Goal: Task Accomplishment & Management: Manage account settings

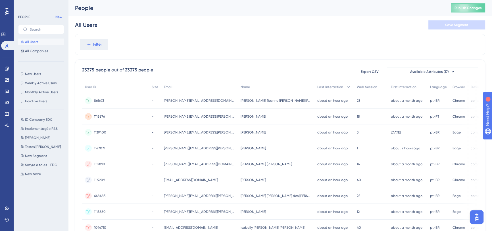
click at [37, 42] on span "All Users" at bounding box center [31, 42] width 13 height 5
click at [38, 74] on span "New Users" at bounding box center [33, 74] width 16 height 5
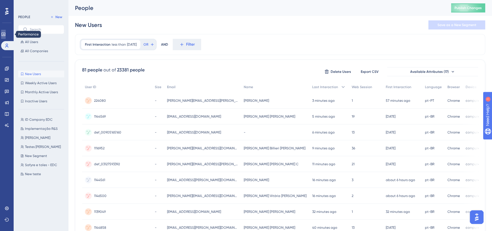
click at [3, 34] on link at bounding box center [3, 34] width 5 height 9
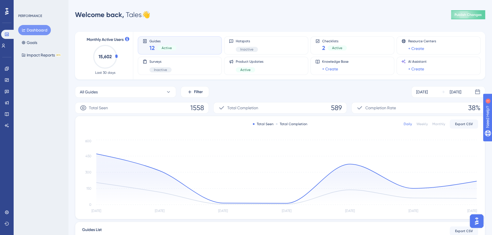
click at [116, 57] on circle at bounding box center [105, 56] width 23 height 23
click at [241, 54] on div "Hotspots Inactive" at bounding box center [266, 45] width 84 height 18
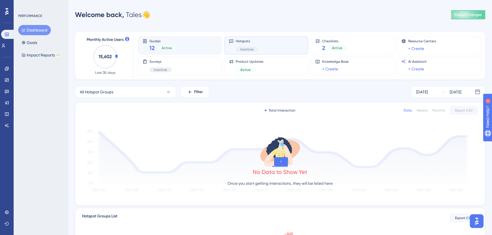
click at [197, 42] on div "Guides 12 Active" at bounding box center [180, 45] width 74 height 13
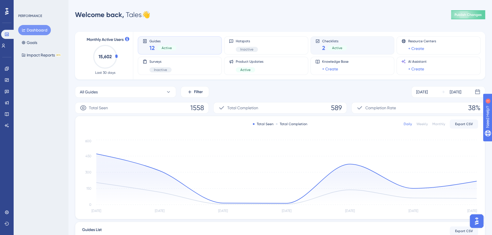
click at [356, 41] on div "Checklists 2 Active" at bounding box center [352, 45] width 74 height 13
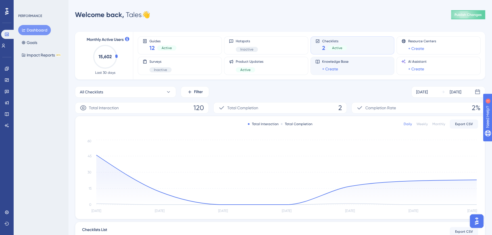
click at [356, 60] on div "Knowledge Base + Create" at bounding box center [352, 65] width 74 height 13
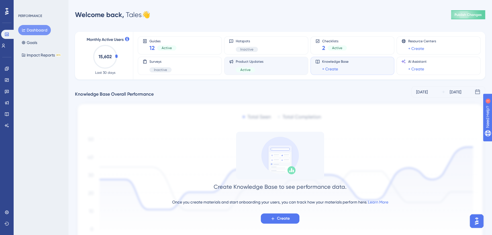
click at [275, 67] on div "Product Updates Active" at bounding box center [266, 65] width 74 height 13
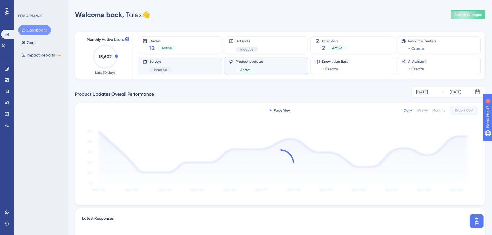
click at [145, 70] on div "Surveys Inactive" at bounding box center [180, 65] width 74 height 13
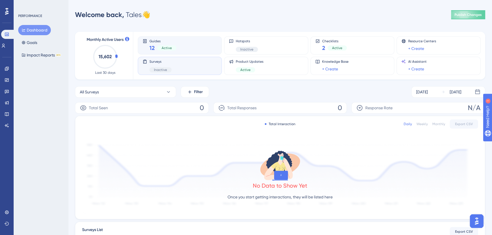
click at [185, 41] on div "Guides 12 Active" at bounding box center [180, 45] width 74 height 13
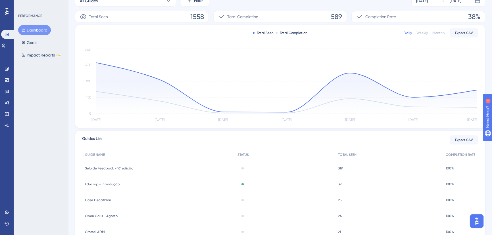
scroll to position [29, 0]
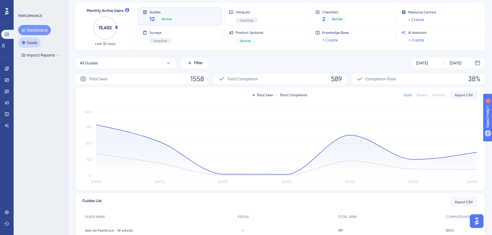
click at [30, 43] on button "Goals" at bounding box center [29, 42] width 22 height 10
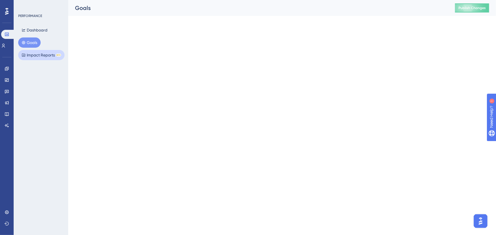
click at [34, 55] on button "Impact Reports BETA" at bounding box center [41, 55] width 46 height 10
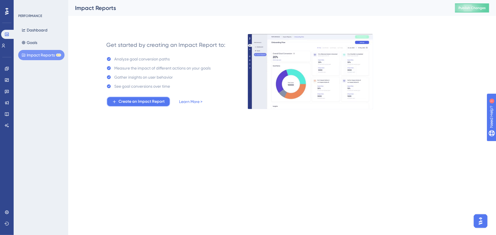
click at [139, 101] on span "Create an Impact Report" at bounding box center [141, 101] width 46 height 7
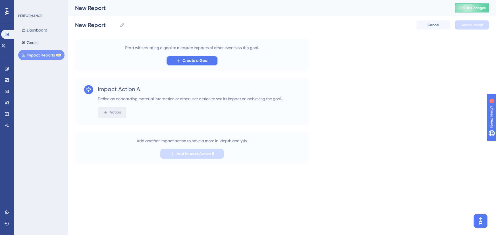
click at [199, 64] on span "Create a Goal" at bounding box center [195, 60] width 26 height 7
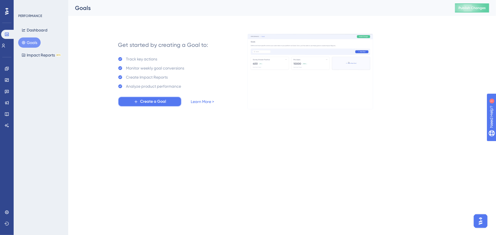
click at [145, 99] on span "Create a Goal" at bounding box center [153, 101] width 26 height 7
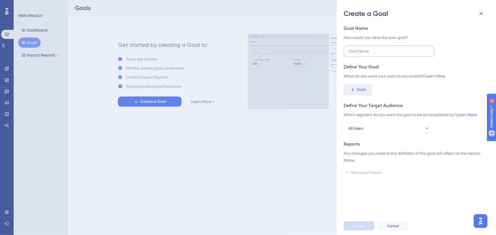
click at [362, 54] on input "text" at bounding box center [388, 51] width 81 height 6
type input "Teste"
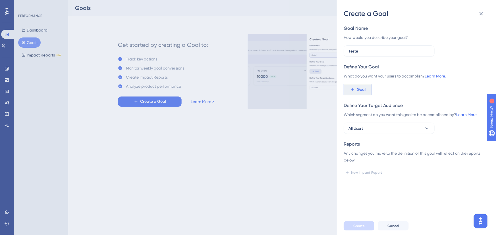
click at [361, 92] on span "Goal" at bounding box center [361, 89] width 9 height 7
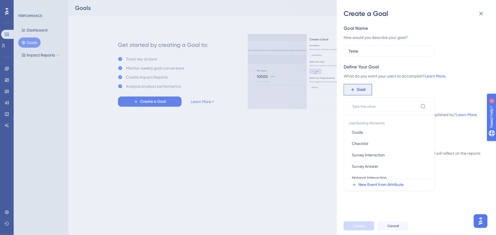
scroll to position [26, 0]
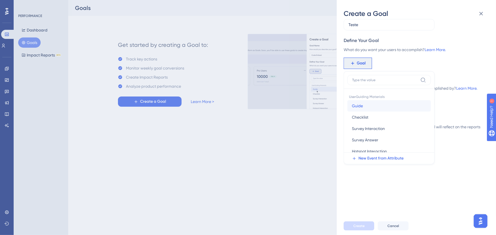
click at [374, 102] on button "Guide Guide" at bounding box center [388, 105] width 83 height 11
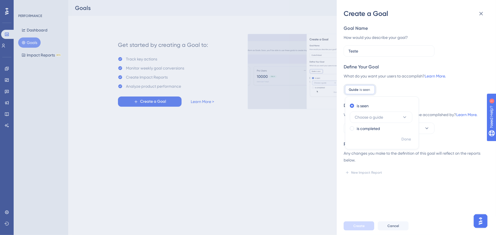
scroll to position [0, 0]
click at [379, 121] on button "Choose a guide" at bounding box center [381, 117] width 62 height 11
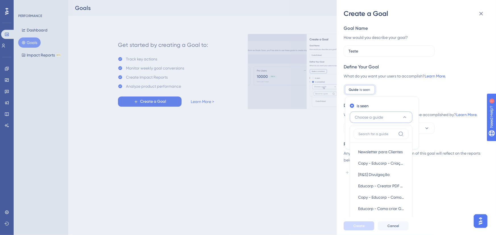
scroll to position [60, 0]
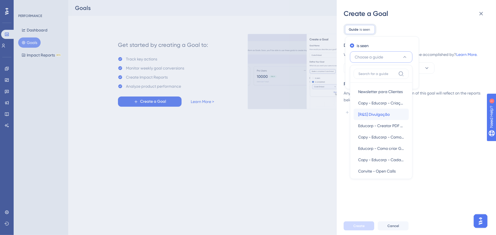
click at [393, 114] on div "[R&S] Divulgação [R&S] Divulgação" at bounding box center [381, 114] width 46 height 11
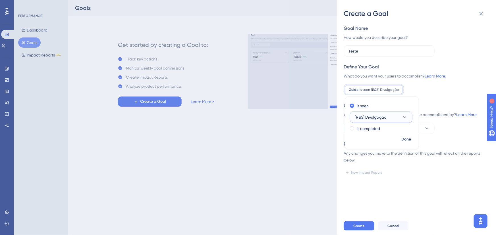
click at [387, 120] on button "[R&S] Divulgação" at bounding box center [381, 117] width 62 height 11
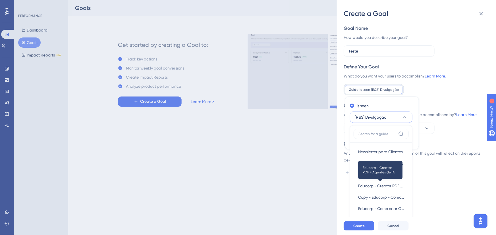
scroll to position [64, 0]
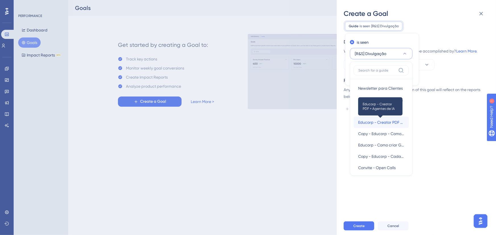
click at [389, 121] on span "Educorp - Creator PDF + Agentes de IA" at bounding box center [381, 122] width 46 height 7
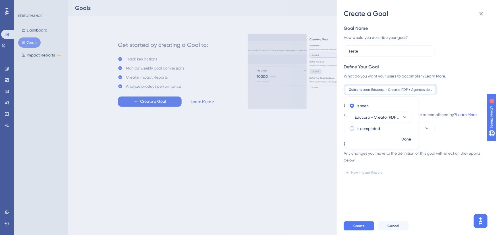
click at [372, 128] on label "is completed" at bounding box center [367, 128] width 23 height 7
click at [365, 108] on label "is seen" at bounding box center [362, 106] width 12 height 7
click at [403, 141] on span "Done" at bounding box center [406, 139] width 10 height 7
click at [360, 130] on span "All Users" at bounding box center [355, 128] width 15 height 7
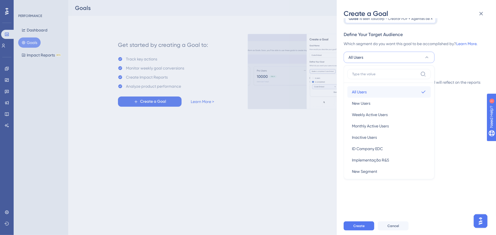
click at [373, 89] on button "All Users All Users" at bounding box center [388, 91] width 83 height 11
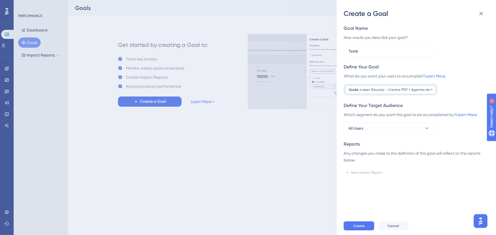
scroll to position [0, 0]
click at [366, 179] on div "Goal Name How would you describe your goal? Teste Define Your Goal What do you …" at bounding box center [418, 117] width 150 height 199
click at [365, 161] on div "Any changes you make to the definition of this goal will reflect on the reports…" at bounding box center [413, 157] width 141 height 14
drag, startPoint x: 362, startPoint y: 177, endPoint x: 372, endPoint y: 222, distance: 45.4
click at [362, 178] on div "Goal Name How would you describe your goal? Teste Define Your Goal What do you …" at bounding box center [418, 117] width 150 height 199
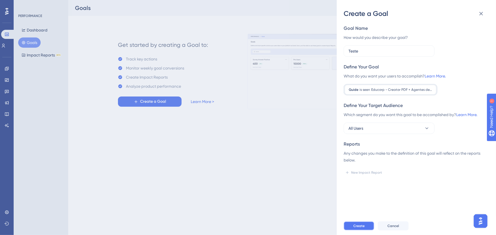
click at [364, 229] on button "Create" at bounding box center [358, 226] width 31 height 9
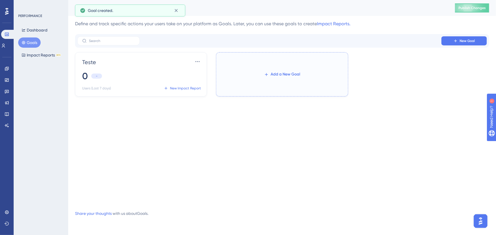
click at [267, 76] on icon at bounding box center [266, 74] width 5 height 5
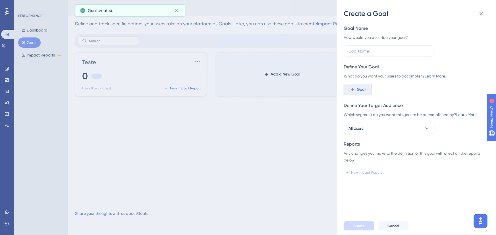
click at [361, 91] on span "Goal" at bounding box center [361, 89] width 9 height 7
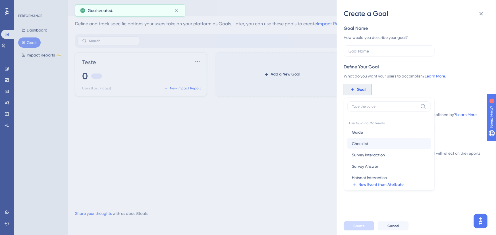
scroll to position [26, 0]
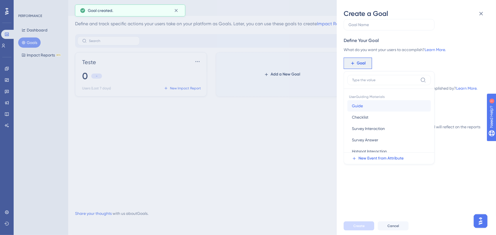
click at [369, 108] on button "Guide Guide" at bounding box center [388, 105] width 83 height 11
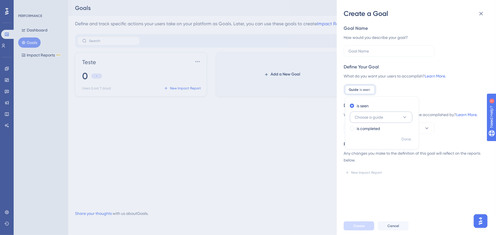
click at [375, 120] on span "Choose a guide" at bounding box center [368, 117] width 28 height 7
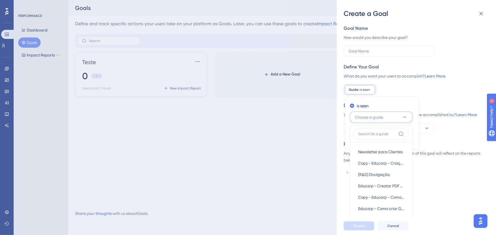
scroll to position [64, 0]
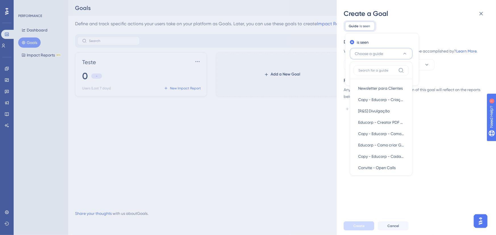
click at [388, 38] on div "is seen Choose a guide Newsletter para Clientes Newsletter para Clientes Copy -…" at bounding box center [381, 54] width 73 height 33
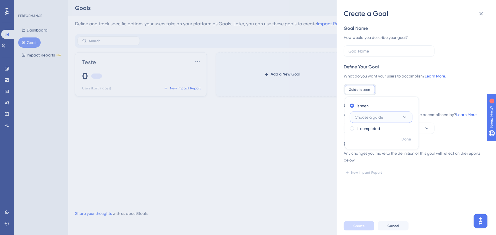
scroll to position [0, 0]
click at [369, 128] on label "is completed" at bounding box center [367, 128] width 23 height 7
click at [372, 123] on span "Choose a guide" at bounding box center [368, 126] width 28 height 7
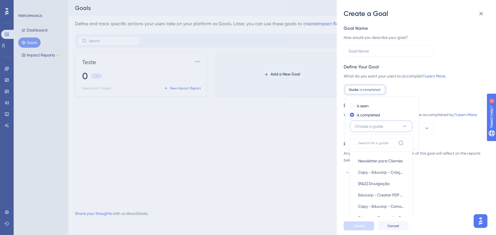
scroll to position [74, 0]
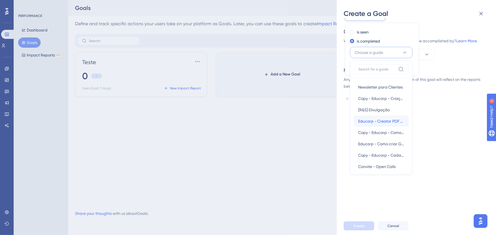
click at [388, 121] on span "Educorp - Creator PDF + Agentes de IA" at bounding box center [381, 121] width 46 height 7
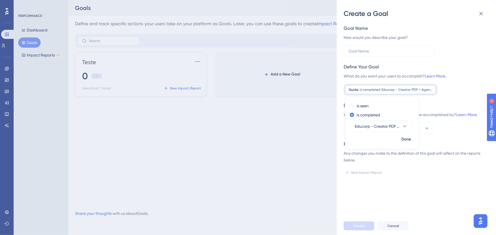
scroll to position [0, 0]
click at [402, 137] on span "Done" at bounding box center [406, 139] width 10 height 7
click at [366, 128] on button "All Users" at bounding box center [388, 128] width 91 height 11
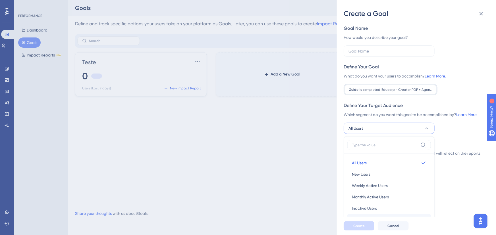
scroll to position [71, 0]
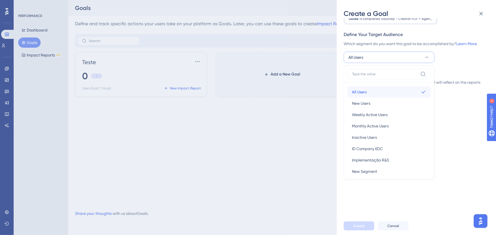
click at [363, 92] on span "All Users" at bounding box center [359, 92] width 15 height 7
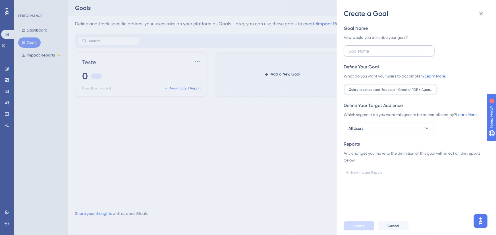
click at [355, 46] on label at bounding box center [388, 50] width 91 height 11
click at [355, 48] on input "text" at bounding box center [388, 51] width 81 height 6
type input "teste 2"
click at [357, 227] on span "Create" at bounding box center [358, 226] width 11 height 5
click at [253, 70] on div "Create a Goal Goal Name How would you describe your goal? teste 2 Define Your G…" at bounding box center [248, 117] width 496 height 235
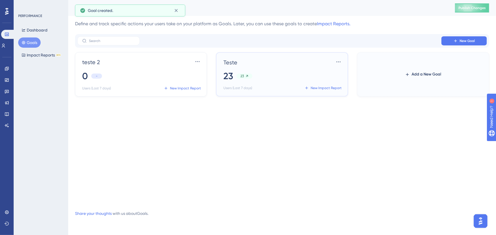
click at [263, 82] on div "Teste Settings 23 23 Users (Last 7 days) New Impact Report" at bounding box center [282, 74] width 119 height 35
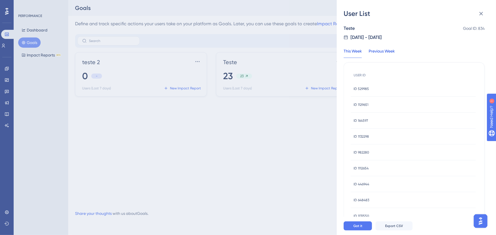
click at [379, 50] on div "Previous Week" at bounding box center [381, 53] width 26 height 10
click at [486, 14] on div "User List" at bounding box center [415, 13] width 145 height 9
click at [480, 11] on icon at bounding box center [480, 13] width 7 height 7
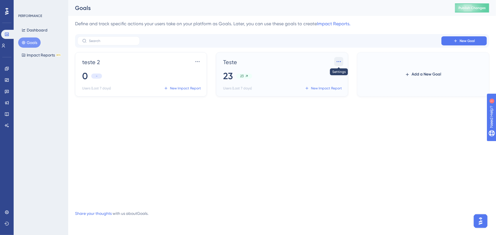
click at [337, 60] on icon at bounding box center [339, 62] width 6 height 6
click at [327, 77] on span "Settings" at bounding box center [328, 77] width 15 height 7
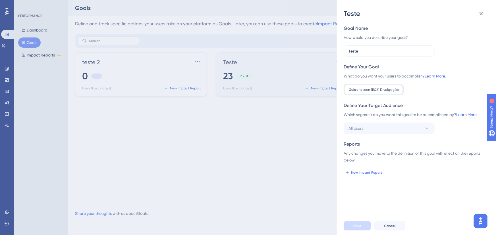
click at [375, 88] on span "[R&S] Divulgação" at bounding box center [385, 89] width 28 height 5
click at [362, 53] on input "Teste" at bounding box center [388, 51] width 81 height 6
drag, startPoint x: 180, startPoint y: 114, endPoint x: 177, endPoint y: 108, distance: 6.5
click at [180, 113] on div "Teste Goal Name How would you describe your goal? Teste Define Your Goal What d…" at bounding box center [248, 117] width 496 height 235
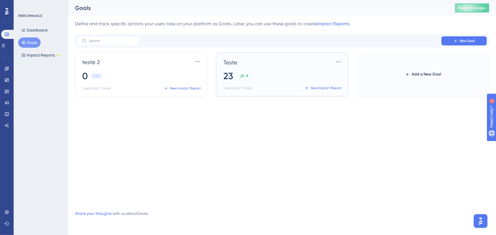
click at [272, 67] on div "Teste Settings 23 23 Users (Last 7 days) New Impact Report" at bounding box center [282, 74] width 119 height 35
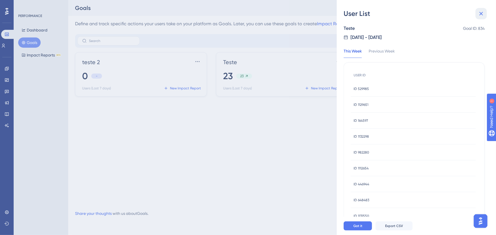
click at [481, 13] on icon at bounding box center [481, 14] width 4 height 4
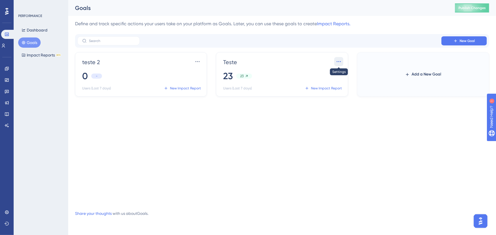
click at [340, 61] on icon at bounding box center [338, 61] width 4 height 1
click at [337, 79] on button "Settings Settings" at bounding box center [328, 77] width 21 height 11
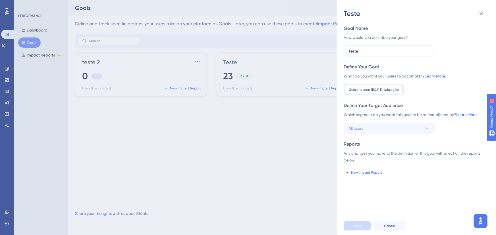
click at [367, 97] on div "Goal Name How would you describe your goal? Teste Define Your Goal What do you …" at bounding box center [413, 101] width 141 height 152
click at [367, 90] on span "is seen" at bounding box center [364, 89] width 11 height 5
click at [375, 54] on label "Teste" at bounding box center [388, 50] width 91 height 11
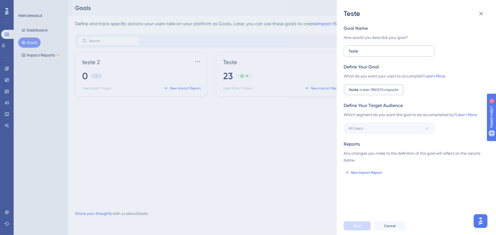
click at [375, 54] on input "Teste" at bounding box center [388, 51] width 81 height 6
click at [375, 54] on label "Teste" at bounding box center [388, 50] width 91 height 11
click at [375, 54] on input "Teste" at bounding box center [388, 51] width 81 height 6
click at [375, 54] on label "Teste" at bounding box center [388, 50] width 91 height 11
click at [375, 54] on input "Teste" at bounding box center [388, 51] width 81 height 6
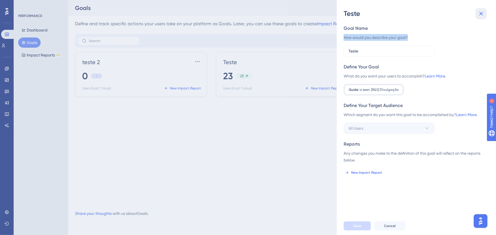
click at [479, 14] on icon at bounding box center [480, 13] width 7 height 7
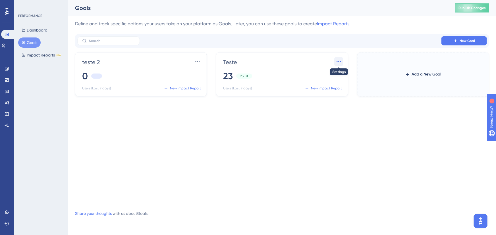
click at [339, 61] on icon at bounding box center [339, 62] width 6 height 6
click at [334, 86] on div "[PERSON_NAME]" at bounding box center [329, 88] width 16 height 11
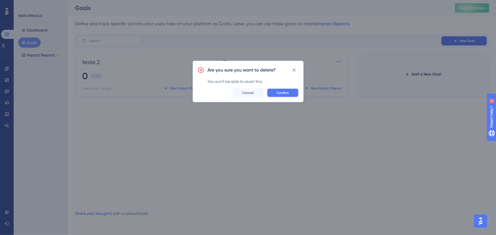
click at [285, 92] on span "Confirm" at bounding box center [282, 93] width 12 height 5
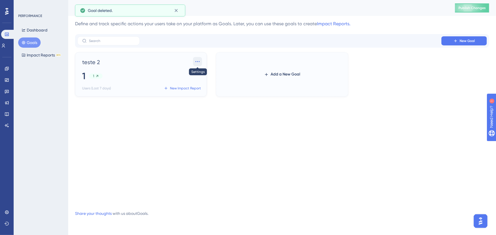
click at [199, 61] on icon at bounding box center [198, 62] width 6 height 6
click at [109, 70] on div "1 1" at bounding box center [141, 76] width 119 height 12
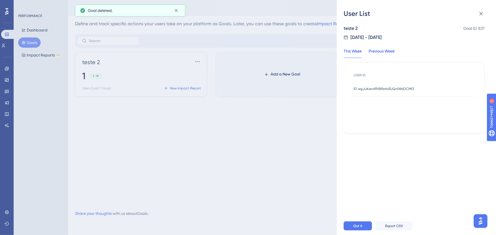
click at [374, 53] on div "Previous Week" at bounding box center [381, 53] width 26 height 10
click at [353, 53] on div at bounding box center [413, 121] width 141 height 192
click at [479, 15] on icon at bounding box center [481, 14] width 4 height 4
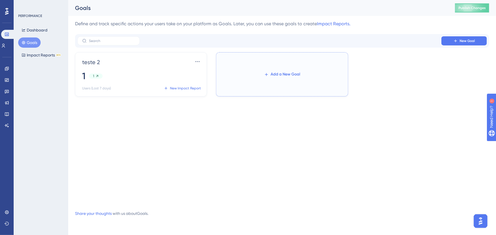
click at [275, 77] on span "Add a New Goal" at bounding box center [285, 74] width 30 height 7
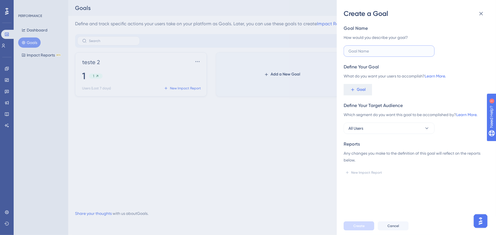
click at [365, 52] on input "text" at bounding box center [388, 51] width 81 height 6
type input "teste 1"
click at [359, 94] on button "Goal" at bounding box center [357, 89] width 28 height 11
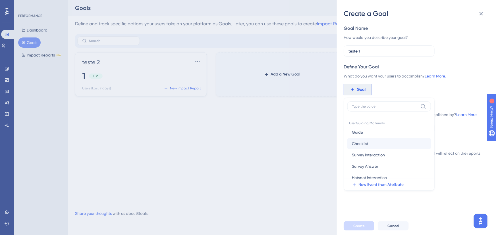
scroll to position [26, 0]
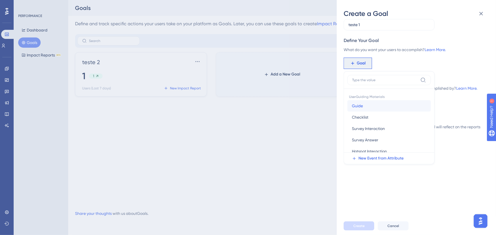
click at [369, 108] on button "Guide Guide" at bounding box center [388, 105] width 83 height 11
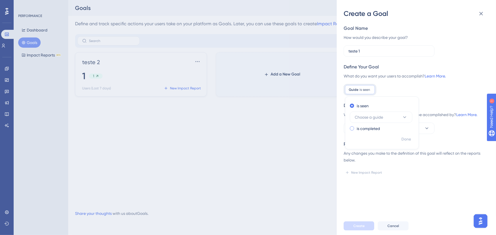
click at [380, 131] on div "is completed" at bounding box center [381, 128] width 62 height 7
click at [374, 107] on div "is seen" at bounding box center [381, 106] width 62 height 7
click at [381, 119] on span "Choose a guide" at bounding box center [368, 117] width 28 height 7
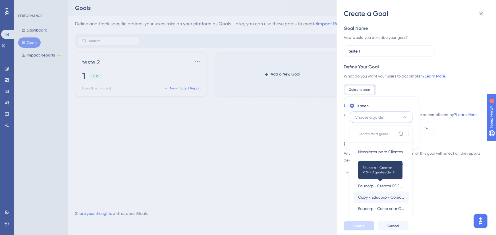
scroll to position [65, 0]
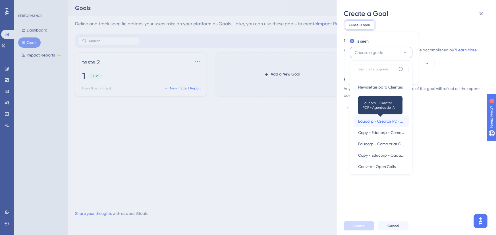
click at [398, 123] on span "Educorp - Creator PDF + Agentes de IA" at bounding box center [381, 121] width 46 height 7
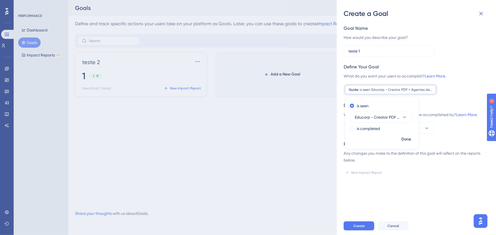
scroll to position [0, 0]
click at [405, 137] on span "Done" at bounding box center [406, 139] width 10 height 7
click at [367, 226] on button "Create" at bounding box center [358, 226] width 31 height 9
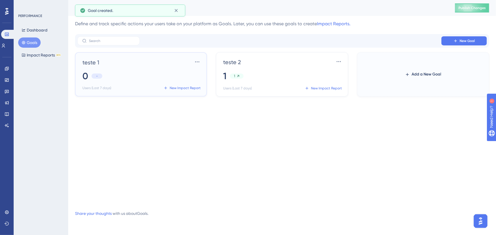
click at [189, 68] on div "teste 1 Settings 0 - Users (Last 7 days) New Impact Report" at bounding box center [141, 74] width 119 height 35
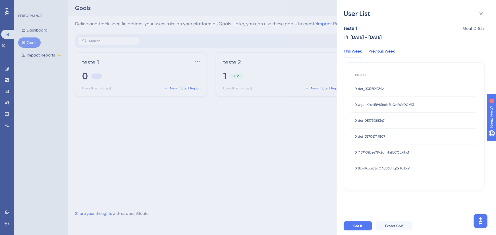
click at [371, 49] on div "Previous Week" at bounding box center [381, 53] width 26 height 10
click at [348, 50] on div "This Week" at bounding box center [352, 53] width 18 height 10
click at [478, 15] on icon at bounding box center [480, 13] width 7 height 7
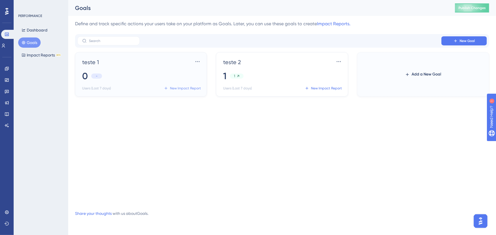
click at [191, 89] on span "New Impact Report" at bounding box center [185, 88] width 31 height 5
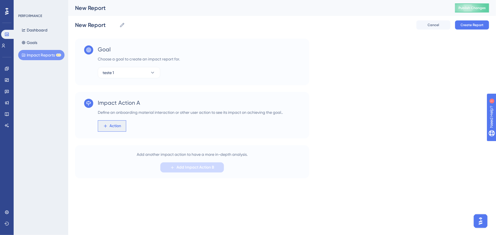
click at [117, 126] on span "Action" at bounding box center [116, 126] width 12 height 7
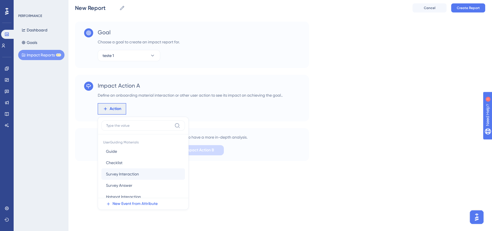
scroll to position [65, 0]
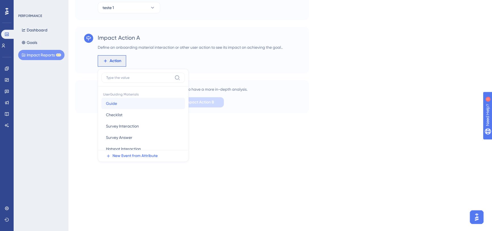
click at [131, 105] on button "Guide Guide" at bounding box center [142, 103] width 83 height 11
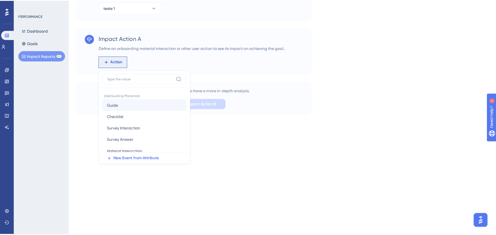
scroll to position [0, 0]
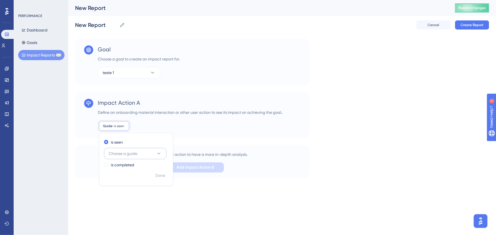
click at [125, 156] on span "Choose a guide" at bounding box center [123, 153] width 28 height 7
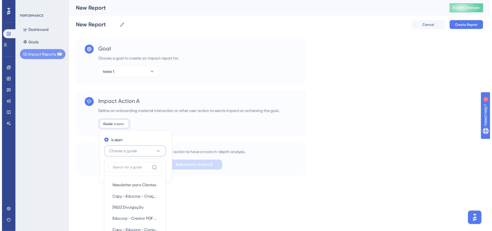
scroll to position [102, 0]
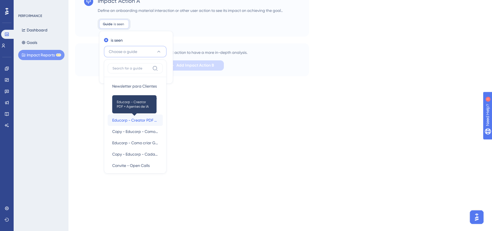
click at [136, 121] on span "Educorp - Creator PDF + Agentes de IA" at bounding box center [135, 120] width 46 height 7
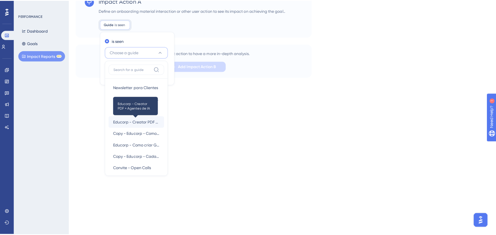
scroll to position [0, 0]
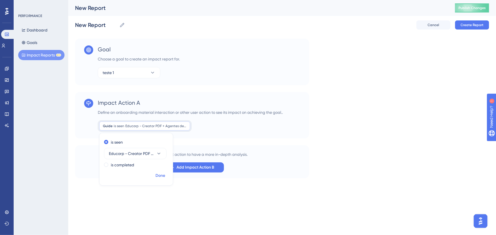
click at [159, 175] on span "Done" at bounding box center [160, 175] width 10 height 7
click at [191, 170] on span "Add Impact Action B" at bounding box center [195, 167] width 38 height 7
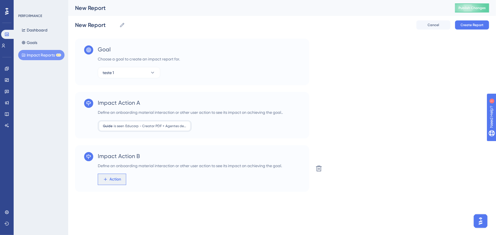
click at [121, 179] on button "Action" at bounding box center [112, 179] width 28 height 11
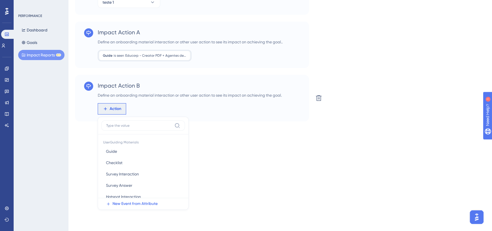
scroll to position [118, 0]
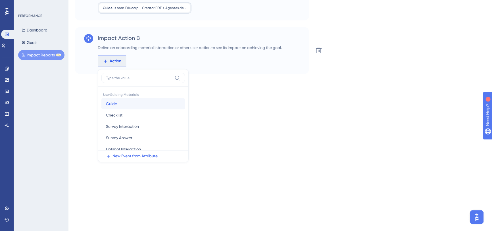
click at [121, 101] on button "Guide Guide" at bounding box center [142, 103] width 83 height 11
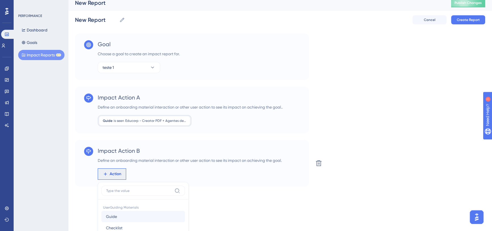
scroll to position [8, 0]
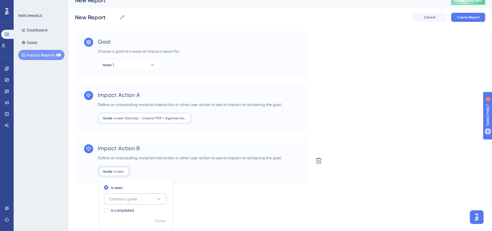
click at [133, 202] on span "Choose a guide" at bounding box center [123, 199] width 28 height 7
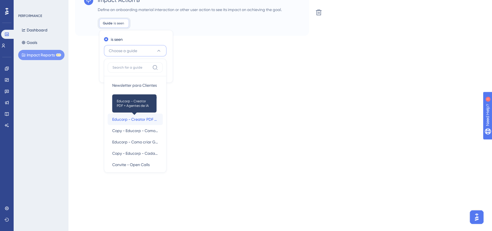
click at [139, 120] on span "Educorp - Creator PDF + Agentes de IA" at bounding box center [135, 119] width 46 height 7
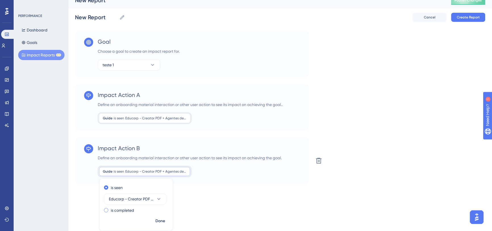
click at [120, 210] on label "is completed" at bounding box center [122, 210] width 23 height 7
click at [157, 224] on span "Done" at bounding box center [160, 221] width 10 height 7
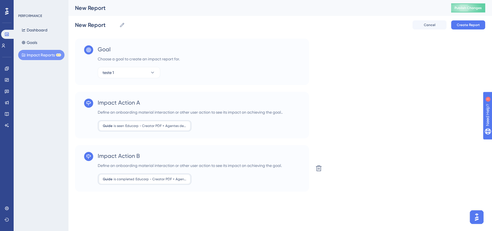
scroll to position [0, 0]
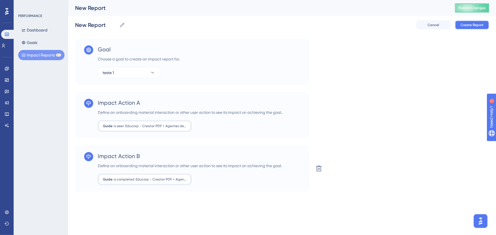
click at [472, 24] on span "Create Report" at bounding box center [471, 25] width 23 height 5
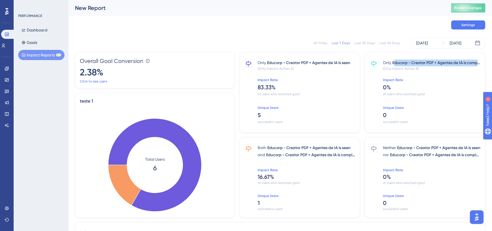
drag, startPoint x: 394, startPoint y: 63, endPoint x: 485, endPoint y: 63, distance: 91.2
click at [485, 63] on div "Performance Users Engagement Widgets Feedback Product Updates Knowledge Base AI…" at bounding box center [280, 132] width 424 height 264
click at [450, 64] on span "Educorp - Creator PDF + Agentes de IA is completed" at bounding box center [436, 63] width 88 height 7
click at [389, 80] on span "Impact Rate" at bounding box center [431, 80] width 97 height 5
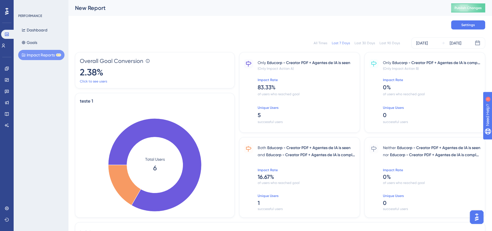
click at [398, 98] on div "Only Educorp - Creator PDF + Agentes de IA is completed (Only Impact Action B) …" at bounding box center [431, 92] width 97 height 66
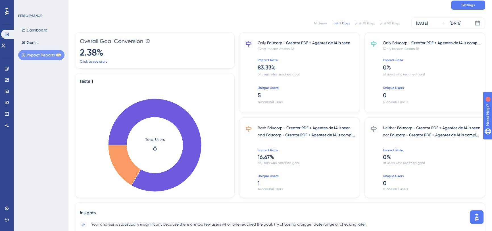
scroll to position [26, 0]
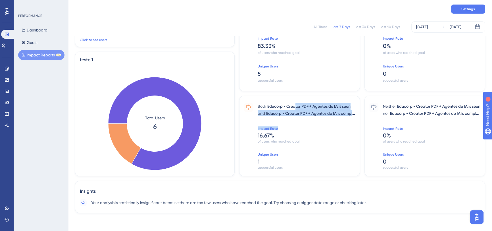
drag, startPoint x: 295, startPoint y: 107, endPoint x: 304, endPoint y: 127, distance: 21.9
click at [318, 130] on div "Both Educorp - Creator PDF + Agentes de IA is seen and Educorp - Creator PDF + …" at bounding box center [306, 136] width 97 height 66
click at [276, 112] on span "Educorp - Creator PDF + Agentes de IA is completed" at bounding box center [310, 113] width 89 height 7
drag, startPoint x: 296, startPoint y: 113, endPoint x: 347, endPoint y: 112, distance: 50.8
click at [347, 112] on span "Educorp - Creator PDF + Agentes de IA is completed" at bounding box center [310, 113] width 89 height 7
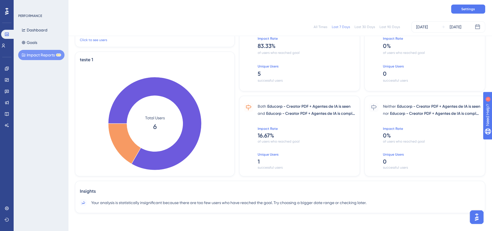
click at [339, 124] on div "Both Educorp - Creator PDF + Agentes de IA is seen and Educorp - Creator PDF + …" at bounding box center [306, 136] width 97 height 66
drag, startPoint x: 275, startPoint y: 135, endPoint x: 258, endPoint y: 122, distance: 21.2
click at [258, 123] on div "Both Educorp - Creator PDF + Agentes de IA is seen and Educorp - Creator PDF + …" at bounding box center [306, 136] width 97 height 66
click at [321, 136] on span "16.67 %" at bounding box center [306, 135] width 97 height 7
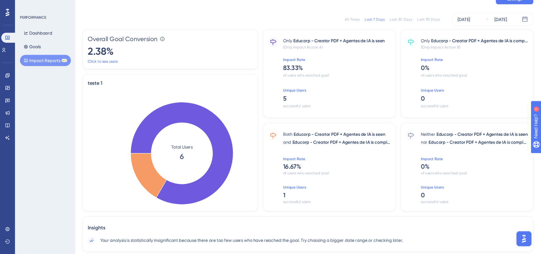
scroll to position [0, 0]
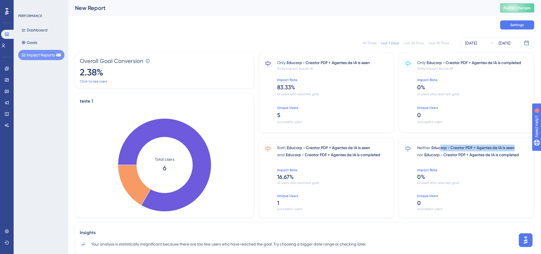
drag, startPoint x: 497, startPoint y: 149, endPoint x: 492, endPoint y: 163, distance: 14.6
click at [492, 151] on div "Neither Educorp - Creator PDF + Agentes de IA is seen" at bounding box center [473, 148] width 112 height 7
click at [488, 163] on div "Neither Educorp - Creator PDF + Agentes de IA is seen nor Educorp - Creator PDF…" at bounding box center [473, 178] width 112 height 66
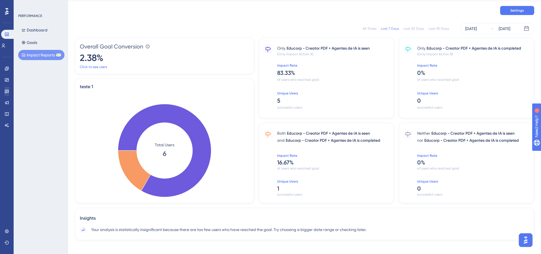
scroll to position [19, 0]
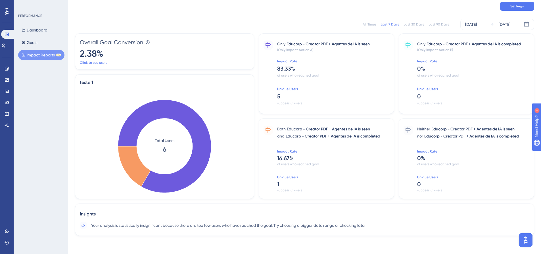
click at [128, 229] on div "Insights Your analysis is statistically insignificant because there are too few…" at bounding box center [304, 220] width 459 height 32
click at [141, 228] on span "Your analysis is statistically insignificant because there are too few users wh…" at bounding box center [228, 225] width 275 height 7
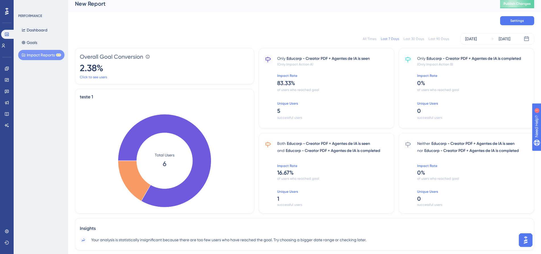
scroll to position [0, 0]
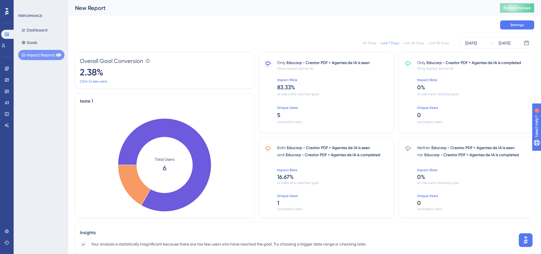
click at [417, 48] on div "All Times Last 7 Days Last 30 Days Last 90 Days [DATE] [DATE]" at bounding box center [304, 42] width 459 height 11
click at [419, 43] on div "Last 30 Days" at bounding box center [414, 43] width 20 height 5
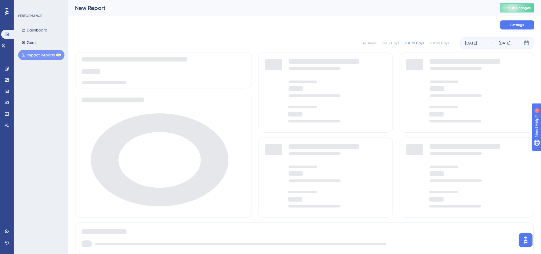
click at [438, 43] on div "Last 90 Days" at bounding box center [439, 43] width 20 height 5
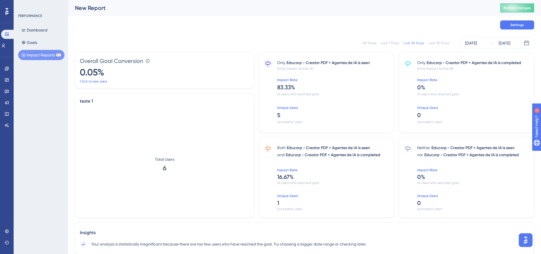
click at [382, 44] on div "Last 7 Days" at bounding box center [390, 43] width 18 height 5
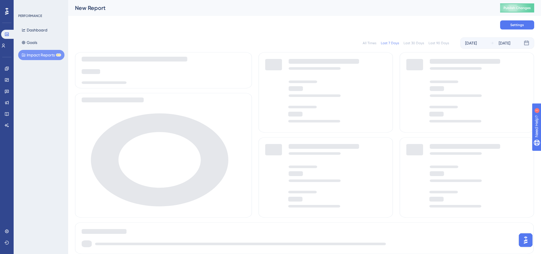
click at [375, 43] on div "All Times" at bounding box center [370, 43] width 14 height 5
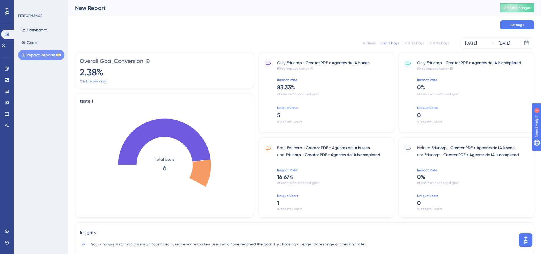
click at [375, 43] on div "All Times" at bounding box center [370, 43] width 14 height 5
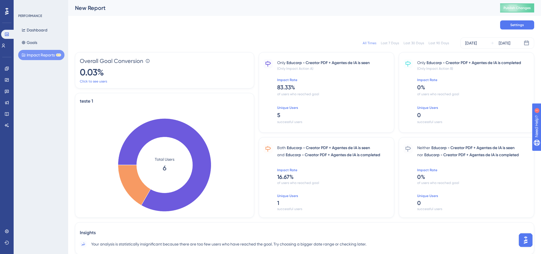
click at [44, 55] on button "Impact Reports BETA" at bounding box center [41, 55] width 46 height 10
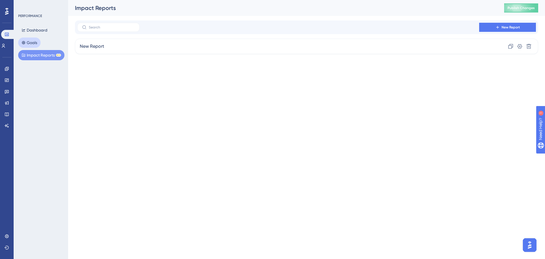
click at [33, 42] on button "Goals" at bounding box center [29, 42] width 22 height 10
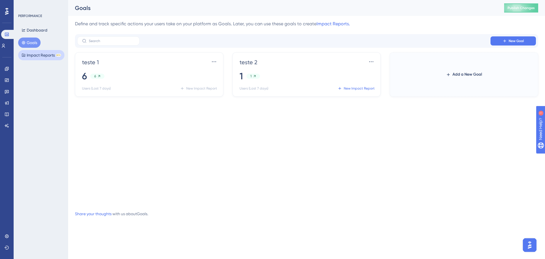
click at [43, 58] on button "Impact Reports BETA" at bounding box center [41, 55] width 46 height 10
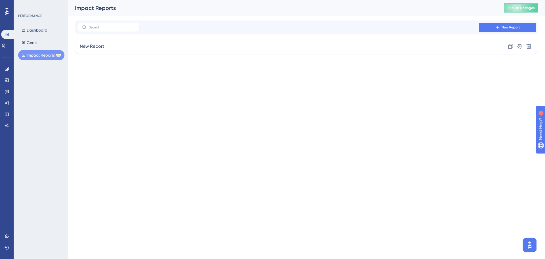
click at [107, 0] on html "Performance Users Engagement Widgets Feedback Product Updates Knowledge Base AI…" at bounding box center [272, 0] width 545 height 0
click at [54, 57] on button "Impact Reports BETA" at bounding box center [41, 55] width 46 height 10
click at [177, 40] on div "New Report Clone Settings Delete" at bounding box center [306, 46] width 463 height 15
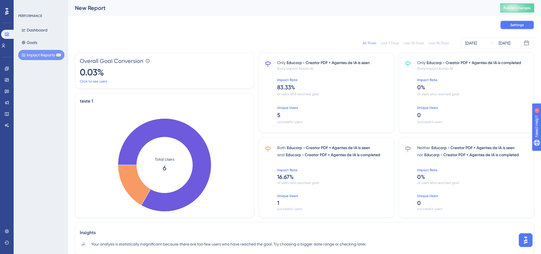
click at [492, 26] on button "Settings" at bounding box center [517, 24] width 34 height 9
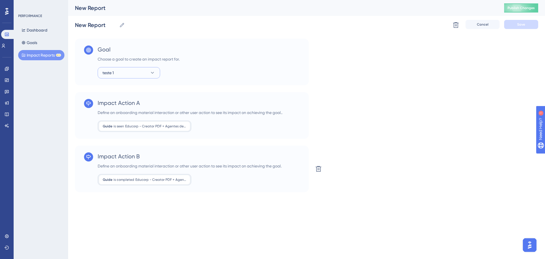
click at [122, 74] on button "teste 1" at bounding box center [129, 72] width 62 height 11
click at [131, 77] on button "teste 1" at bounding box center [129, 72] width 62 height 11
click at [35, 41] on button "Goals" at bounding box center [29, 42] width 22 height 10
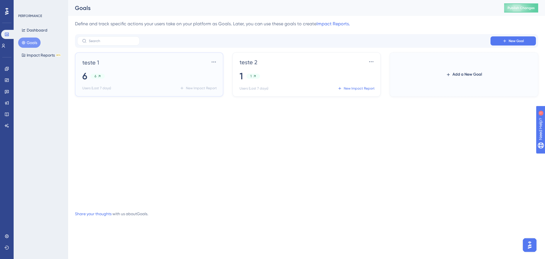
click at [125, 64] on div "teste 1 Settings" at bounding box center [150, 61] width 136 height 9
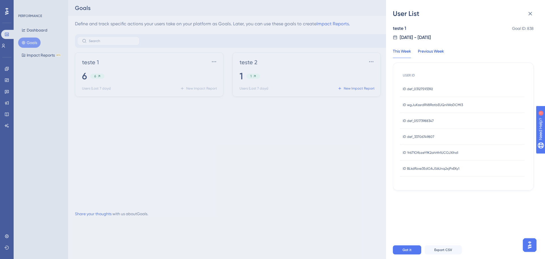
click at [435, 55] on div "Previous Week" at bounding box center [431, 53] width 26 height 10
click at [215, 74] on div "User List teste 1 Goal ID: 838 [DATE] - [DATE] This Week Previous Week USER ID …" at bounding box center [272, 129] width 545 height 259
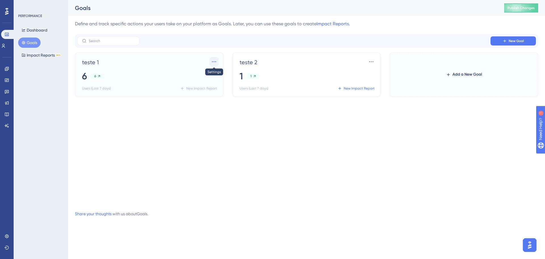
click at [216, 62] on icon at bounding box center [214, 62] width 6 height 6
click at [212, 80] on div "Settings Settings" at bounding box center [204, 77] width 16 height 11
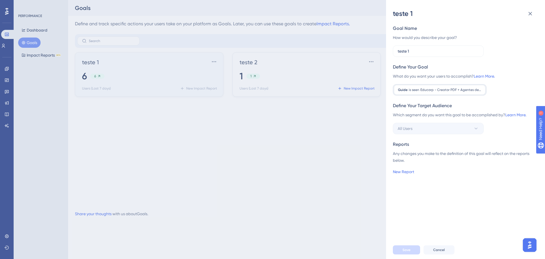
click at [437, 90] on span "Educorp - Creator PDF + Agentes de IA" at bounding box center [451, 89] width 61 height 5
click at [492, 12] on icon at bounding box center [530, 13] width 7 height 7
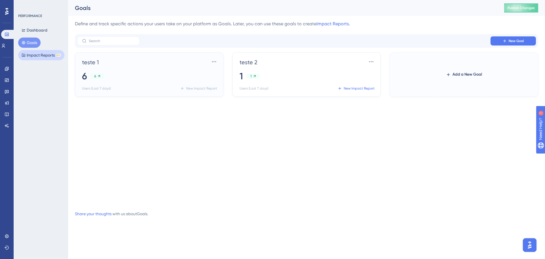
click at [41, 57] on button "Impact Reports BETA" at bounding box center [41, 55] width 46 height 10
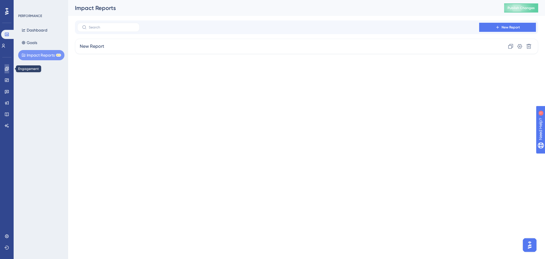
click at [8, 73] on link at bounding box center [7, 68] width 5 height 9
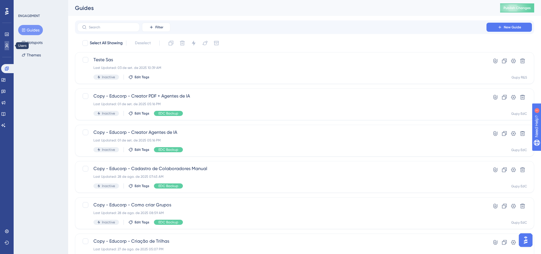
click at [9, 49] on link at bounding box center [7, 45] width 5 height 9
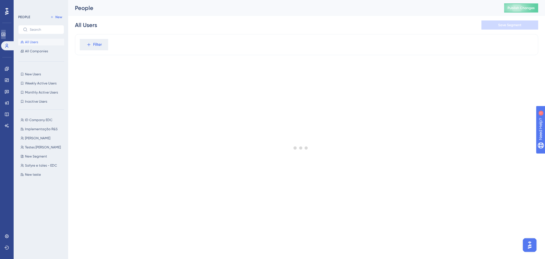
click at [6, 37] on link at bounding box center [3, 34] width 5 height 9
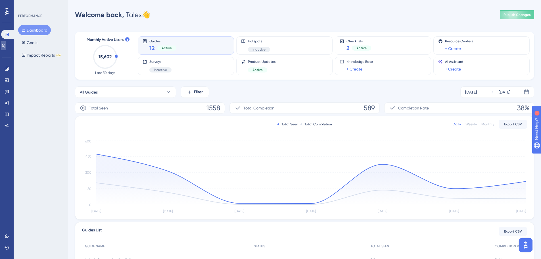
click at [6, 44] on icon at bounding box center [3, 45] width 5 height 5
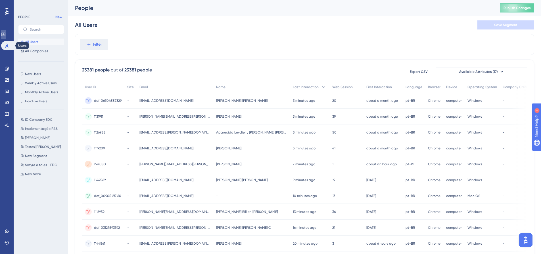
click at [5, 33] on icon at bounding box center [3, 34] width 5 height 5
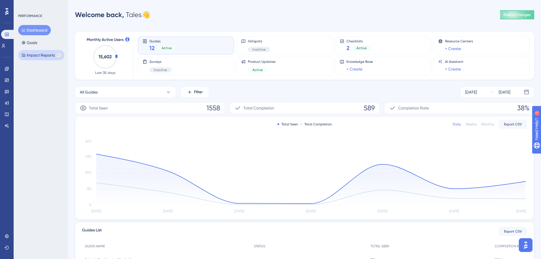
click at [45, 57] on button "Impact Reports BETA" at bounding box center [41, 55] width 46 height 10
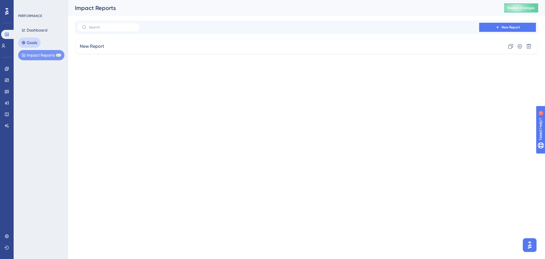
click at [39, 40] on button "Goals" at bounding box center [29, 42] width 22 height 10
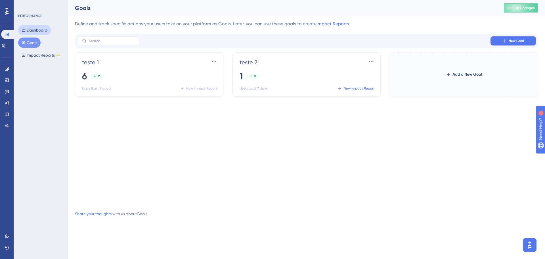
click at [45, 26] on button "Dashboard" at bounding box center [34, 30] width 33 height 10
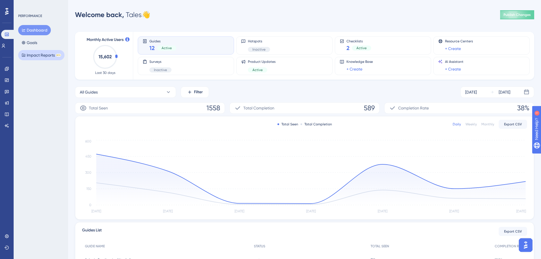
click at [45, 53] on button "Impact Reports BETA" at bounding box center [41, 55] width 46 height 10
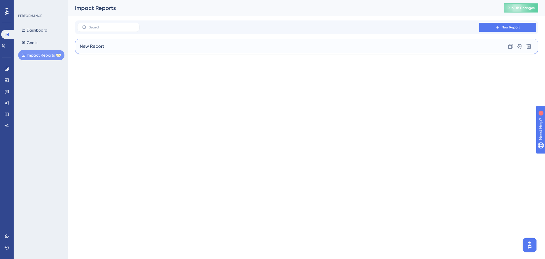
click at [117, 48] on div "New Report Clone Settings Delete" at bounding box center [306, 46] width 463 height 15
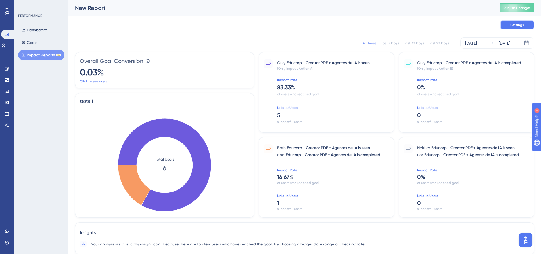
click at [492, 25] on button "Settings" at bounding box center [517, 24] width 34 height 9
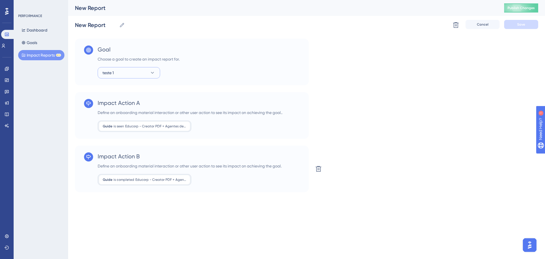
click at [131, 70] on button "teste 1" at bounding box center [129, 72] width 62 height 11
click at [137, 101] on div "teste 2 teste 2" at bounding box center [129, 101] width 46 height 11
click at [492, 24] on button "Save" at bounding box center [521, 24] width 34 height 9
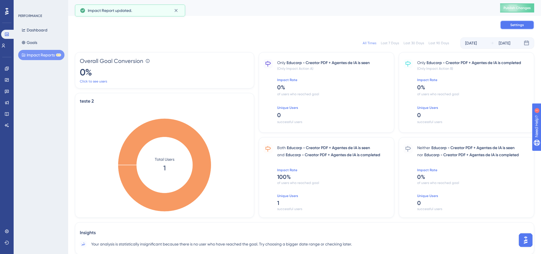
click at [492, 24] on span "Settings" at bounding box center [517, 25] width 14 height 5
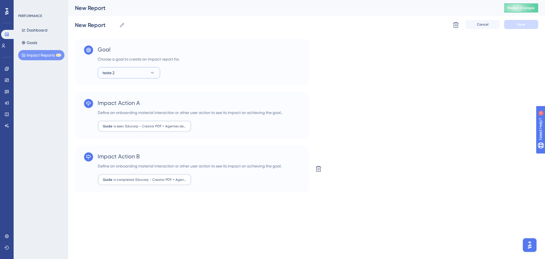
click at [121, 74] on button "teste 2" at bounding box center [129, 72] width 62 height 11
click at [124, 89] on div "teste 1 teste 1" at bounding box center [129, 89] width 46 height 11
click at [492, 22] on button "Save" at bounding box center [521, 24] width 34 height 9
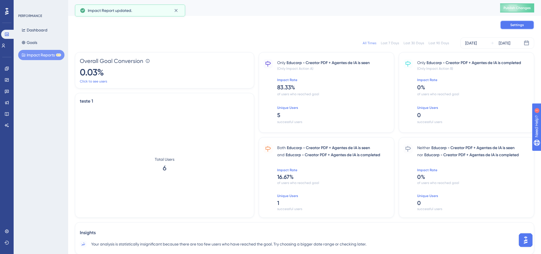
click at [492, 28] on button "Settings" at bounding box center [517, 24] width 34 height 9
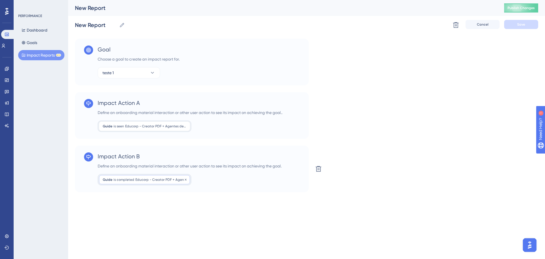
click at [135, 131] on div "Guide is completed Educorp - Creator PDF + Agentes de IA Educorp - Creator PDF …" at bounding box center [144, 126] width 91 height 9
click at [143, 123] on div "Guide is seen Educorp - Creator PDF + Agentes de IA Educorp - Creator PDF + Age…" at bounding box center [144, 126] width 91 height 9
click at [492, 32] on div "New Report New Report Delete Cancel Save" at bounding box center [306, 25] width 463 height 18
click at [480, 23] on span "Cancel" at bounding box center [483, 24] width 12 height 5
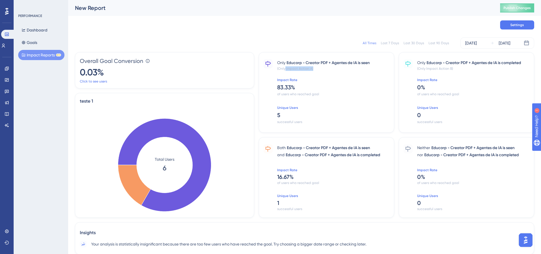
drag, startPoint x: 285, startPoint y: 71, endPoint x: 335, endPoint y: 70, distance: 50.6
click at [335, 70] on div "Only Educorp - Creator PDF + Agentes de IA is seen (Only Impact Action A) Impac…" at bounding box center [333, 92] width 112 height 66
click at [330, 92] on span "of users who reached goal" at bounding box center [333, 94] width 112 height 5
drag, startPoint x: 283, startPoint y: 69, endPoint x: 324, endPoint y: 70, distance: 40.6
click at [324, 70] on span "(Only Impact Action A)" at bounding box center [333, 68] width 112 height 5
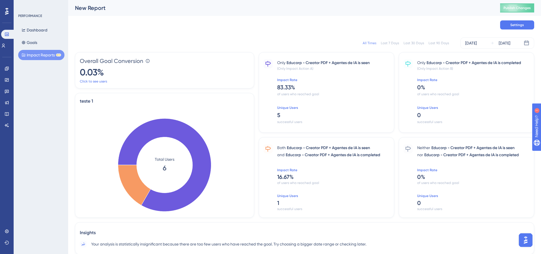
drag, startPoint x: 316, startPoint y: 101, endPoint x: 313, endPoint y: 103, distance: 3.5
click at [316, 101] on div "Only Educorp - Creator PDF + Agentes de IA is seen (Only Impact Action A) Impac…" at bounding box center [333, 92] width 112 height 66
drag, startPoint x: 275, startPoint y: 184, endPoint x: 323, endPoint y: 184, distance: 47.7
click at [323, 184] on div "Both Educorp - Creator PDF + Agentes de IA is seen and Educorp - Creator PDF + …" at bounding box center [326, 177] width 135 height 81
drag, startPoint x: 314, startPoint y: 200, endPoint x: 305, endPoint y: 200, distance: 8.5
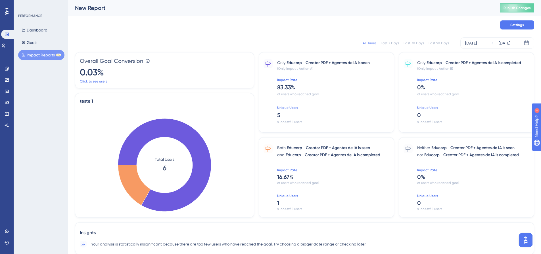
click at [314, 201] on span "1" at bounding box center [333, 202] width 112 height 7
click at [232, 43] on div "All Times Last 7 Days Last 30 Days Last 90 Days [DATE] [DATE]" at bounding box center [304, 42] width 459 height 11
click at [48, 53] on button "Impact Reports BETA" at bounding box center [41, 55] width 46 height 10
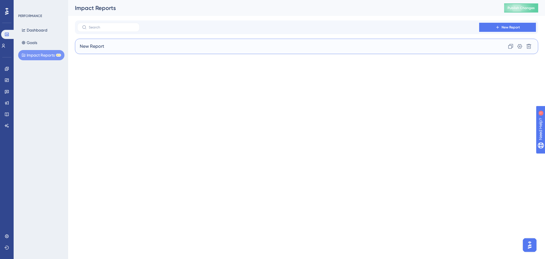
click at [91, 49] on span "New Report" at bounding box center [92, 46] width 24 height 7
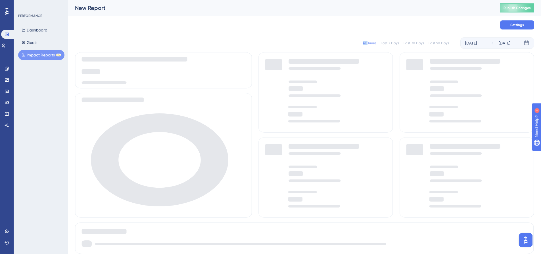
click at [91, 49] on div "All Times Last 7 Days Last 30 Days Last 90 Days [DATE] [DATE]" at bounding box center [304, 43] width 459 height 18
click at [47, 58] on button "Impact Reports BETA" at bounding box center [41, 55] width 46 height 10
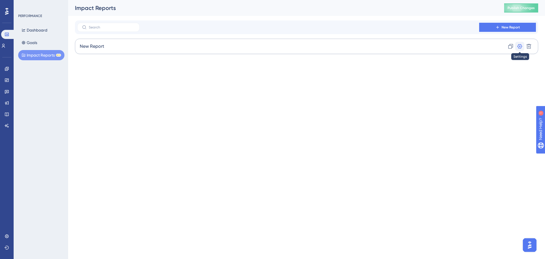
click at [492, 46] on button at bounding box center [519, 46] width 9 height 9
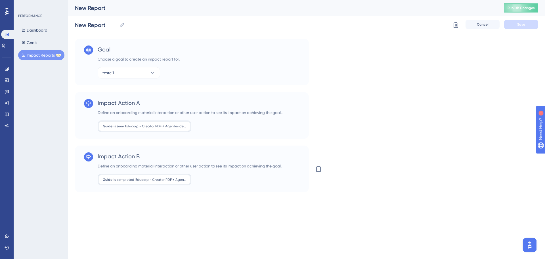
click at [89, 25] on input "New Report" at bounding box center [96, 25] width 42 height 8
type input "Creator + IA"
click at [492, 30] on div "Delete Cancel Save" at bounding box center [494, 25] width 87 height 10
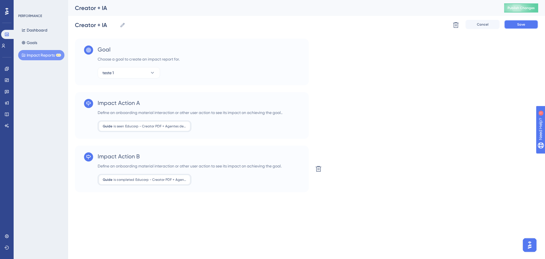
click at [492, 28] on button "Save" at bounding box center [521, 24] width 34 height 9
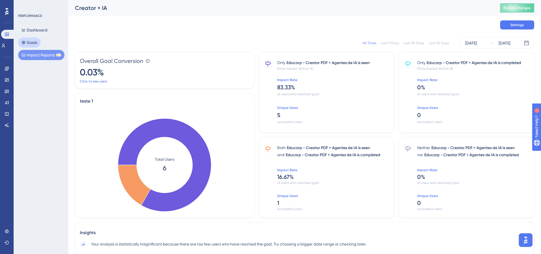
click at [36, 43] on button "Goals" at bounding box center [29, 42] width 22 height 10
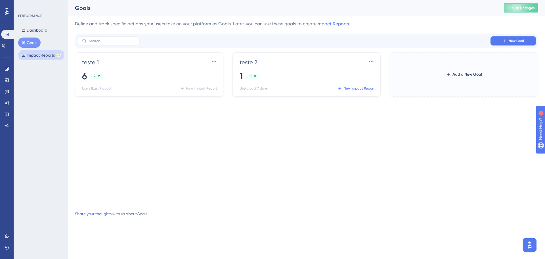
click at [28, 55] on button "Impact Reports BETA" at bounding box center [41, 55] width 46 height 10
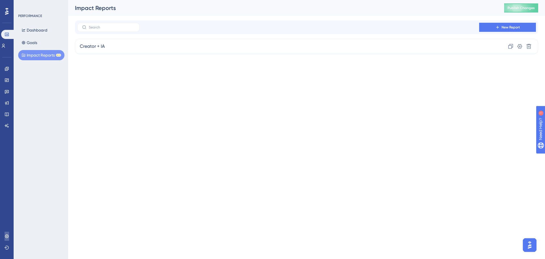
click at [5, 231] on link at bounding box center [7, 235] width 5 height 9
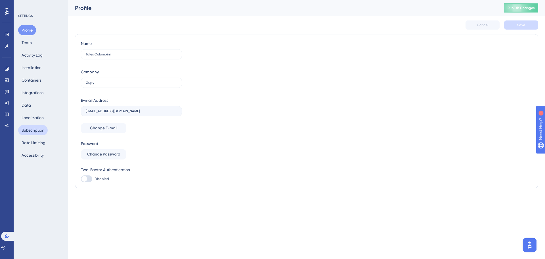
click at [38, 129] on button "Subscription" at bounding box center [33, 130] width 30 height 10
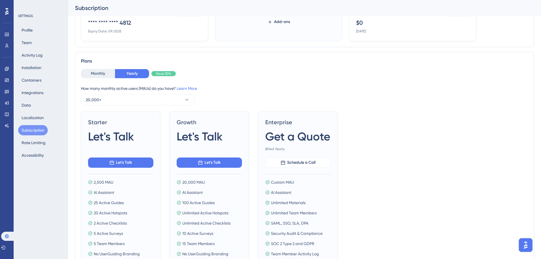
scroll to position [170, 0]
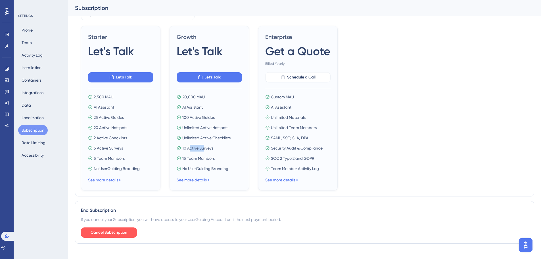
drag, startPoint x: 191, startPoint y: 150, endPoint x: 206, endPoint y: 149, distance: 14.8
click at [206, 149] on span "10 Active Surveys" at bounding box center [197, 148] width 31 height 7
click at [199, 122] on div "20,000 MAU AI Assistant 100 Active Guides Unlimited Active Hotspots Unlimited A…" at bounding box center [209, 132] width 65 height 78
click at [188, 180] on link "See more details >" at bounding box center [193, 179] width 33 height 5
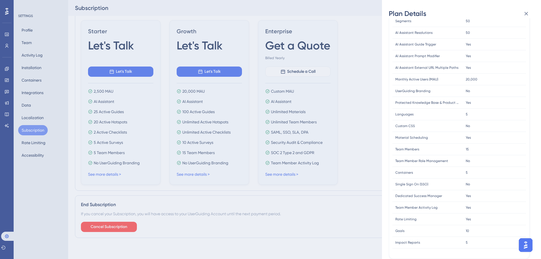
scroll to position [178, 0]
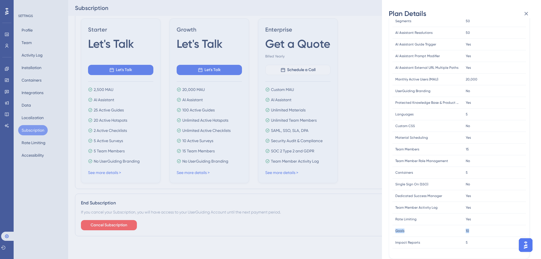
drag, startPoint x: 396, startPoint y: 227, endPoint x: 476, endPoint y: 229, distance: 80.1
click at [0, 0] on div "Goals Goals 10 10" at bounding box center [0, 0] width 0 height 0
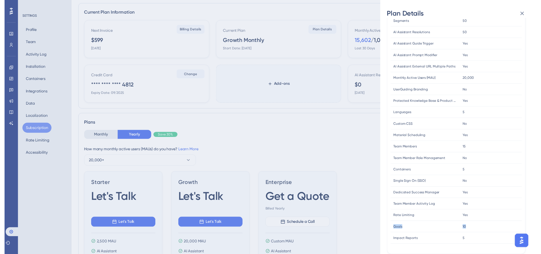
scroll to position [0, 0]
